Goal: Information Seeking & Learning: Understand process/instructions

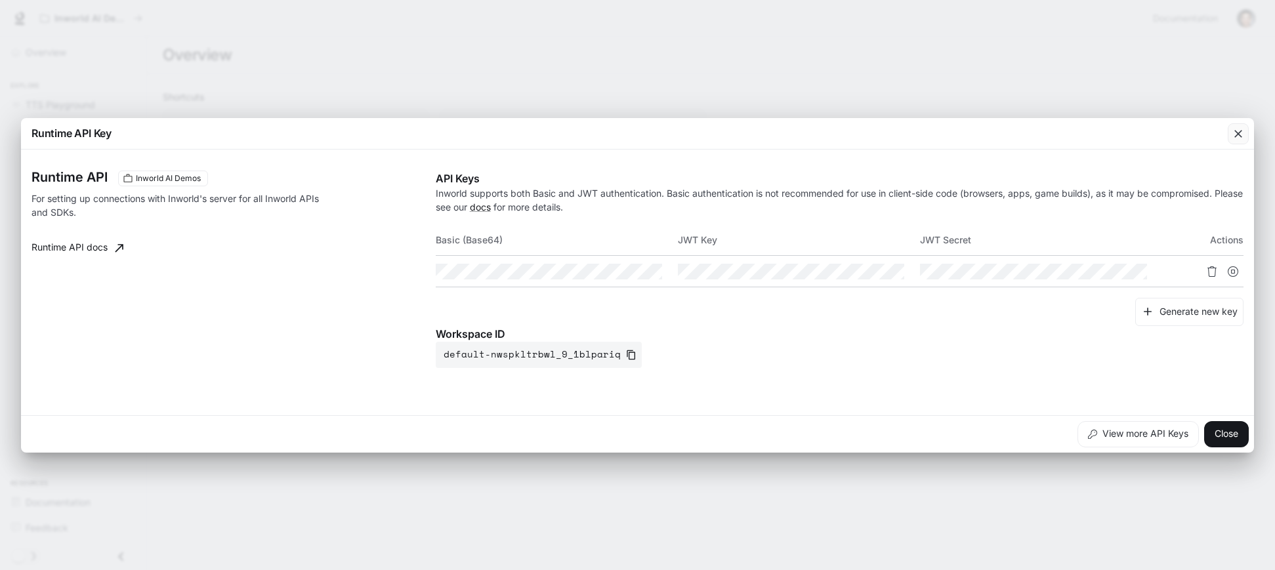
click at [1244, 136] on icon "button" at bounding box center [1237, 133] width 13 height 13
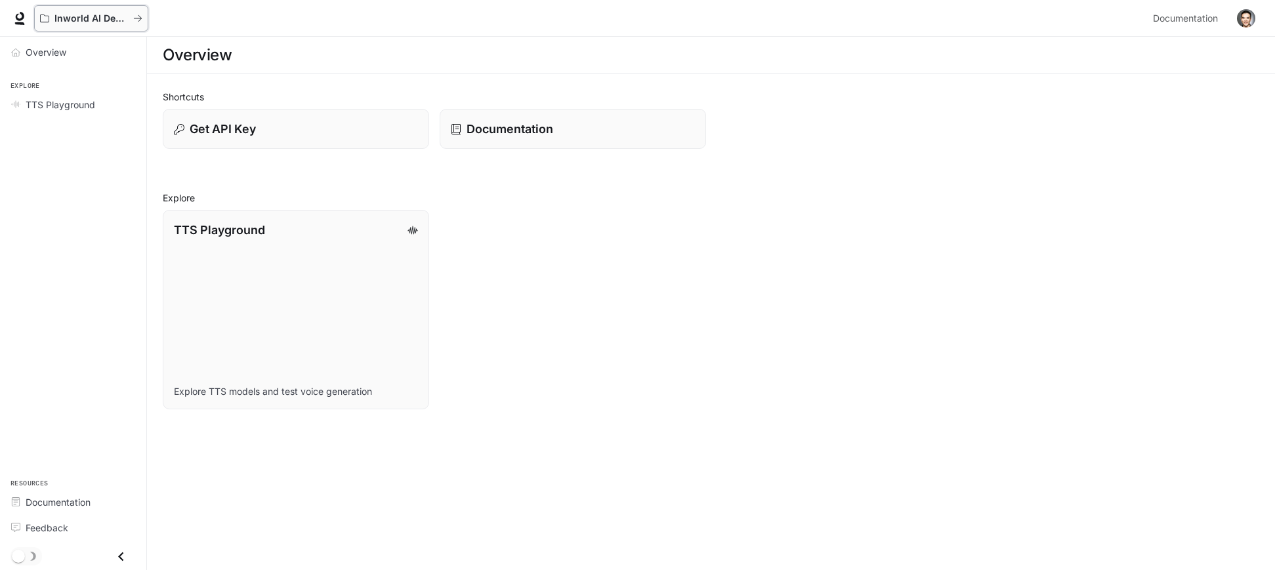
click at [77, 22] on p "Inworld AI Demos" at bounding box center [90, 18] width 73 height 11
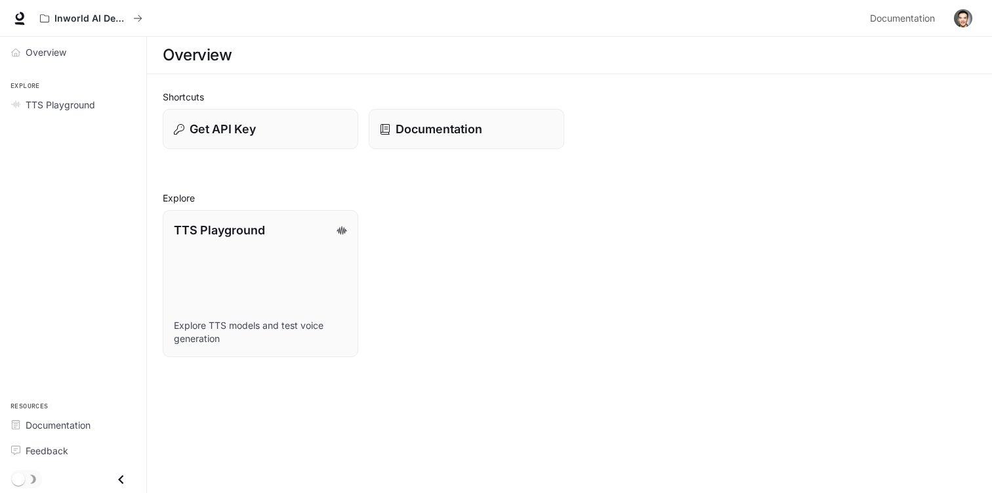
click at [308, 150] on div "Shortcuts Get API Key Documentation Explore TTS Playground Explore TTS models a…" at bounding box center [570, 223] width 814 height 267
click at [315, 139] on button "Get API Key" at bounding box center [260, 129] width 197 height 41
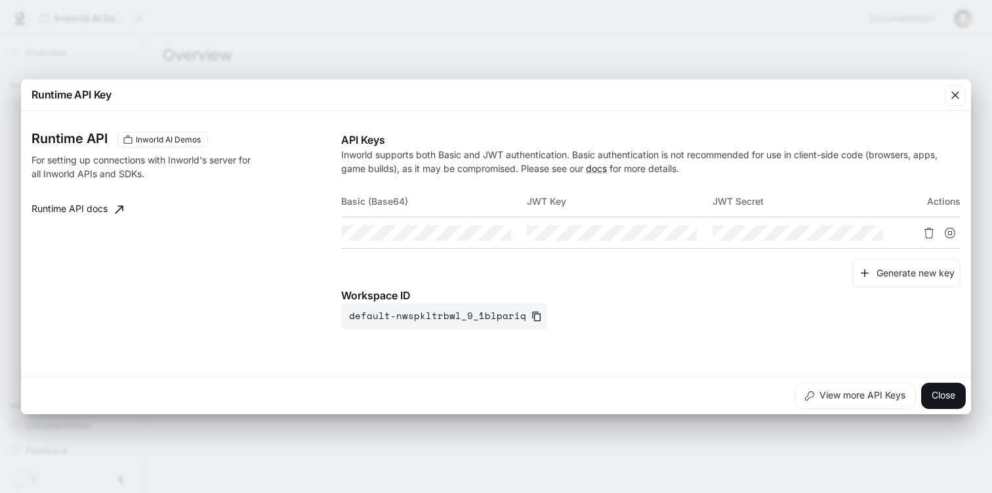
click at [353, 68] on div "Runtime API Key Runtime API Inworld AI Demos For setting up connections with In…" at bounding box center [496, 246] width 992 height 493
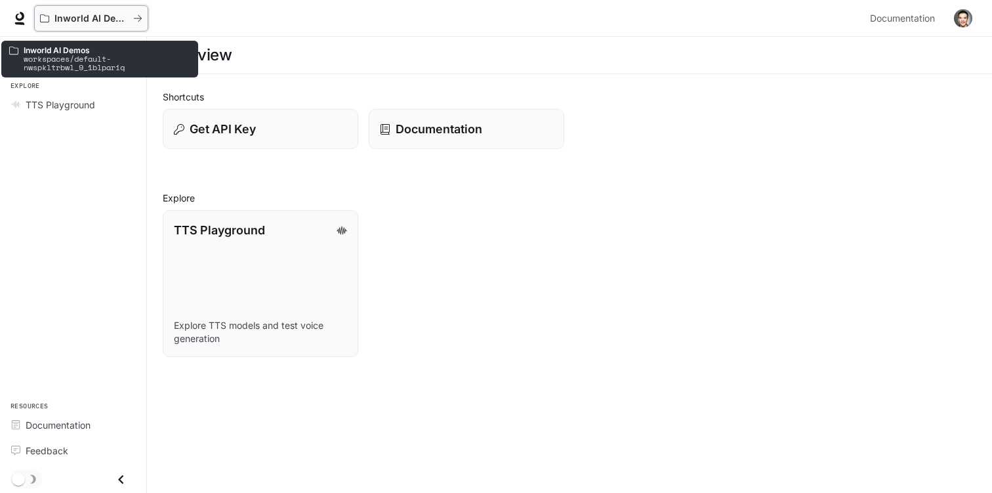
click at [104, 16] on p "Inworld AI Demos" at bounding box center [90, 18] width 73 height 11
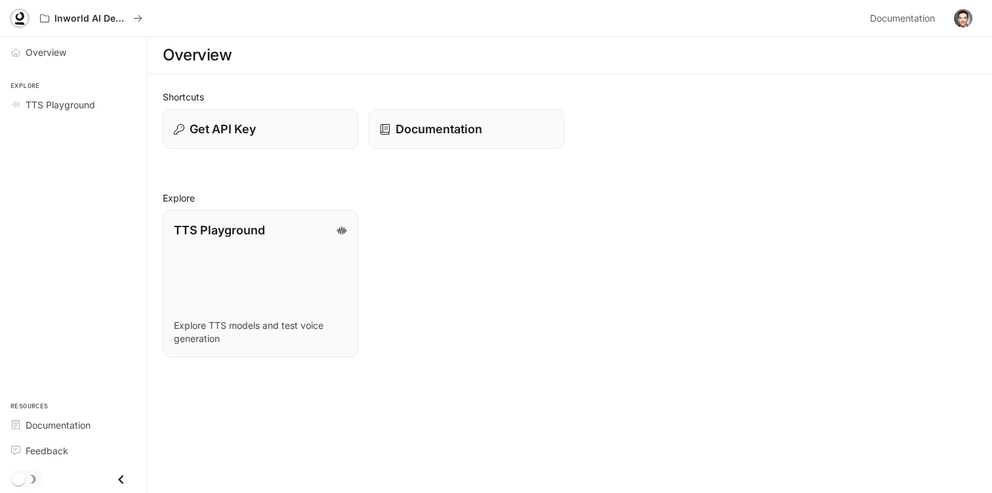
click at [18, 14] on icon at bounding box center [19, 18] width 13 height 13
click at [958, 18] on img "button" at bounding box center [963, 18] width 18 height 18
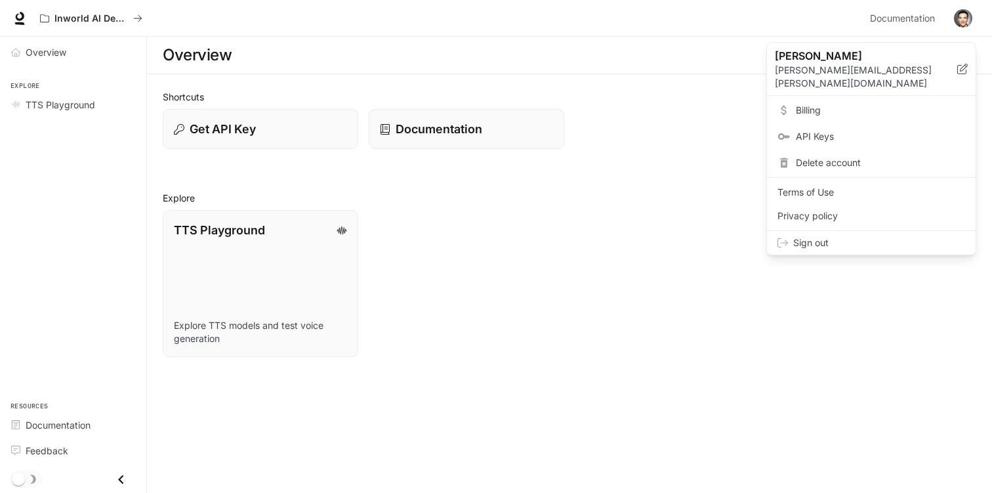
click at [846, 104] on link "Billing" at bounding box center [871, 110] width 203 height 24
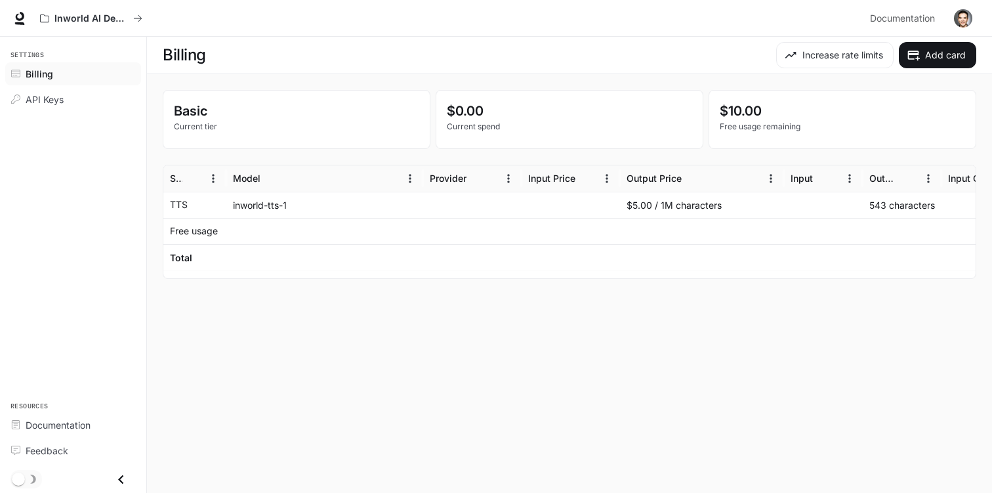
click at [963, 20] on img "button" at bounding box center [963, 18] width 18 height 18
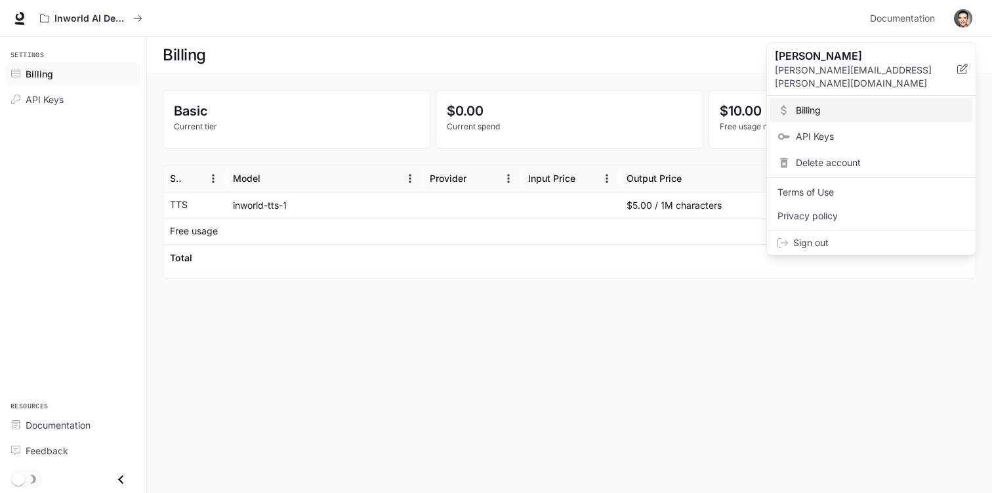
click at [876, 130] on span "API Keys" at bounding box center [880, 136] width 169 height 13
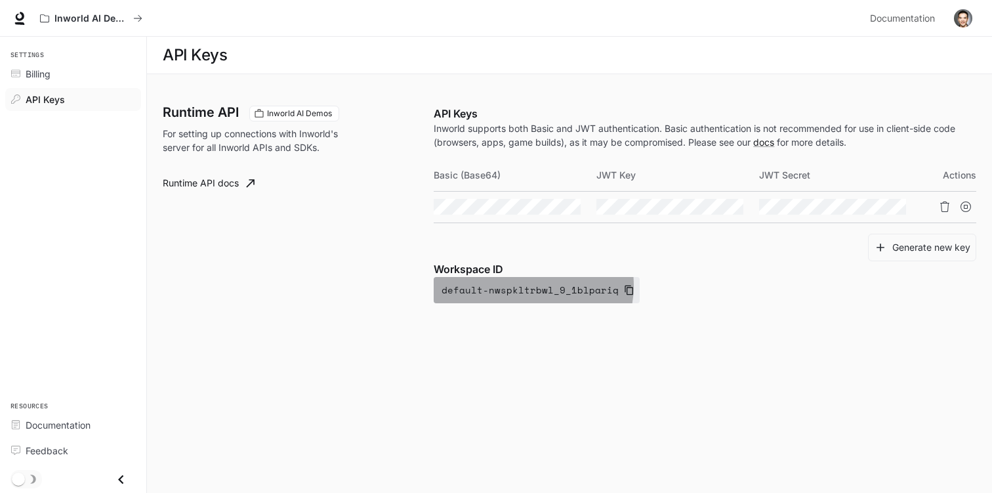
click at [525, 285] on button "default-nwspkltrbwl_9_1blpariq" at bounding box center [537, 290] width 206 height 26
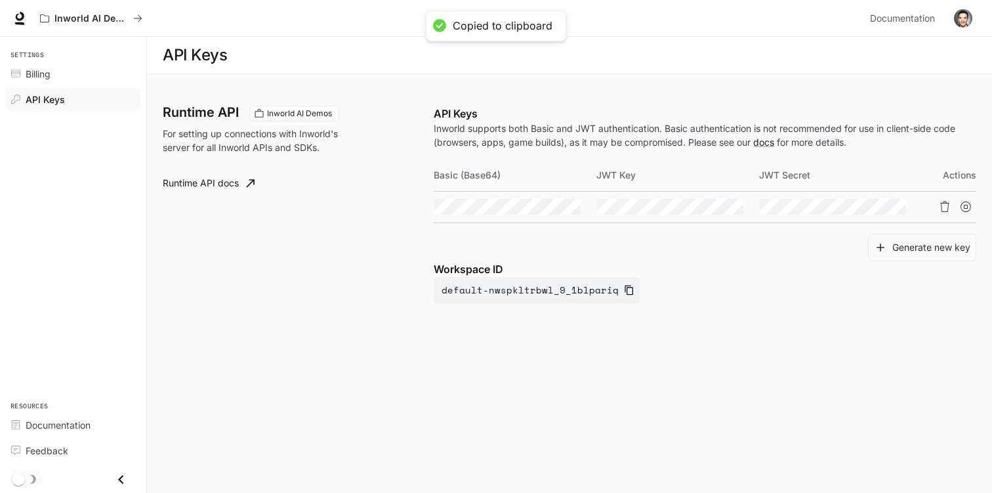
click at [377, 278] on div "Runtime API Inworld AI Demos For setting up connections with Inworld's server f…" at bounding box center [298, 204] width 271 height 197
click at [225, 184] on link "Runtime API docs" at bounding box center [208, 183] width 102 height 26
